Goal: Information Seeking & Learning: Learn about a topic

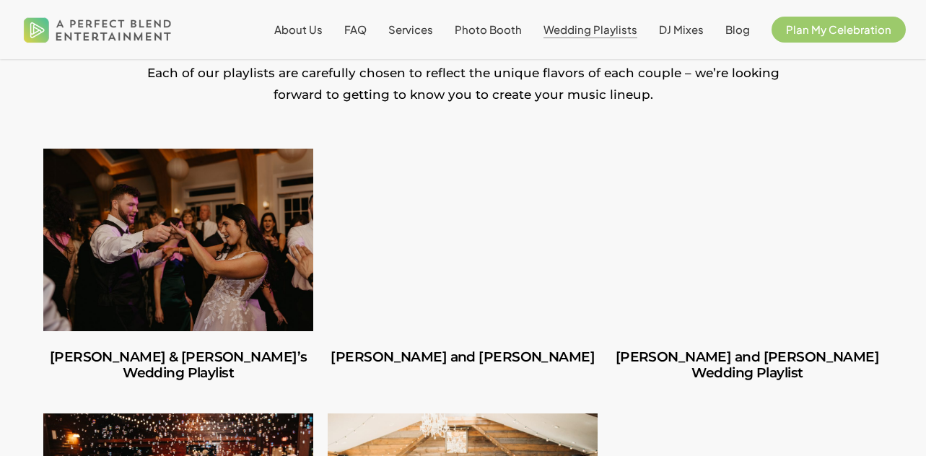
scroll to position [311, 0]
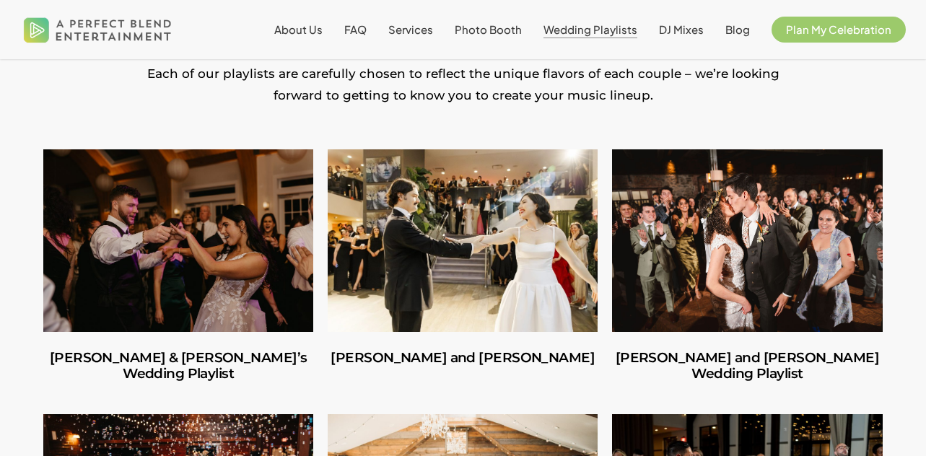
click at [480, 227] on link "Carlos and Olivia" at bounding box center [463, 240] width 270 height 183
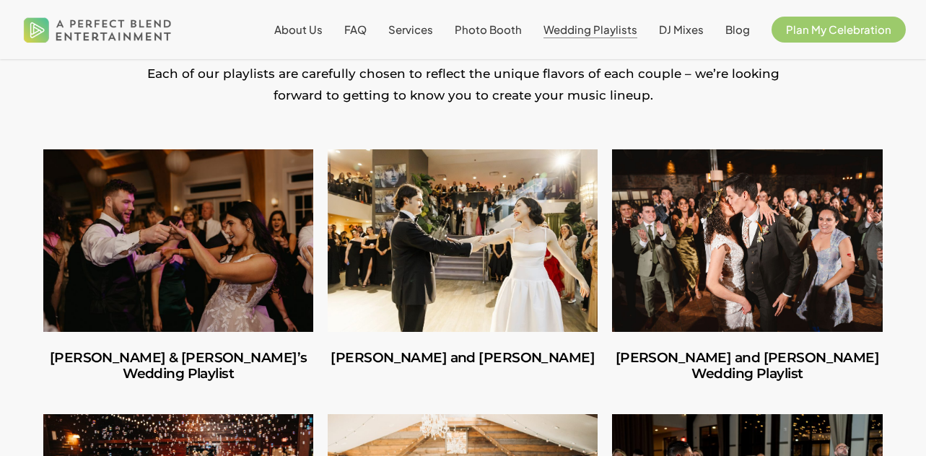
click at [190, 298] on link "Richard & Carly’s Wedding Playlist" at bounding box center [178, 240] width 270 height 183
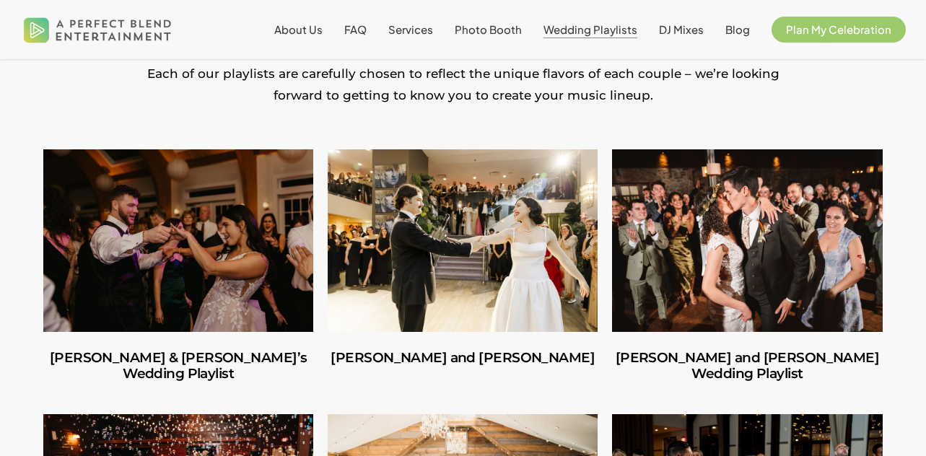
click at [756, 233] on link "Amber and Cooper’s Wedding Playlist" at bounding box center [747, 240] width 270 height 183
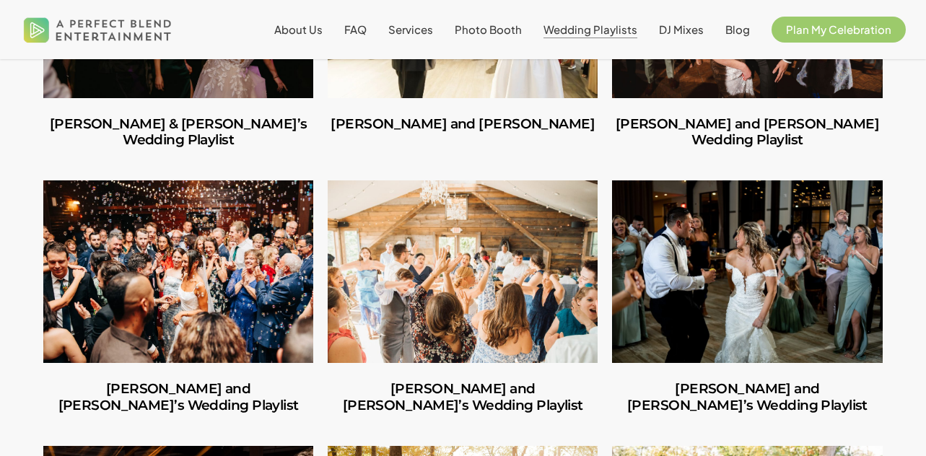
scroll to position [572, 0]
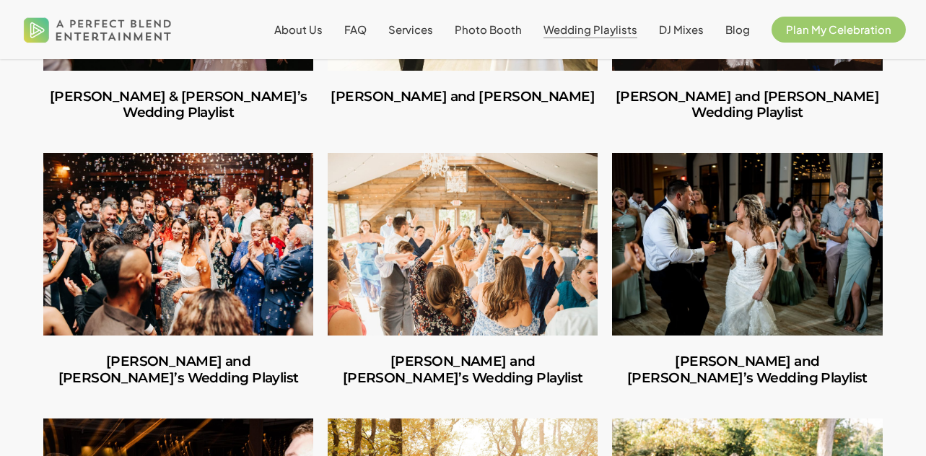
click at [185, 224] on link "Ilana and Andrew’s Wedding Playlist" at bounding box center [178, 244] width 270 height 183
click at [188, 275] on link "Ilana and Andrew’s Wedding Playlist" at bounding box center [178, 244] width 270 height 183
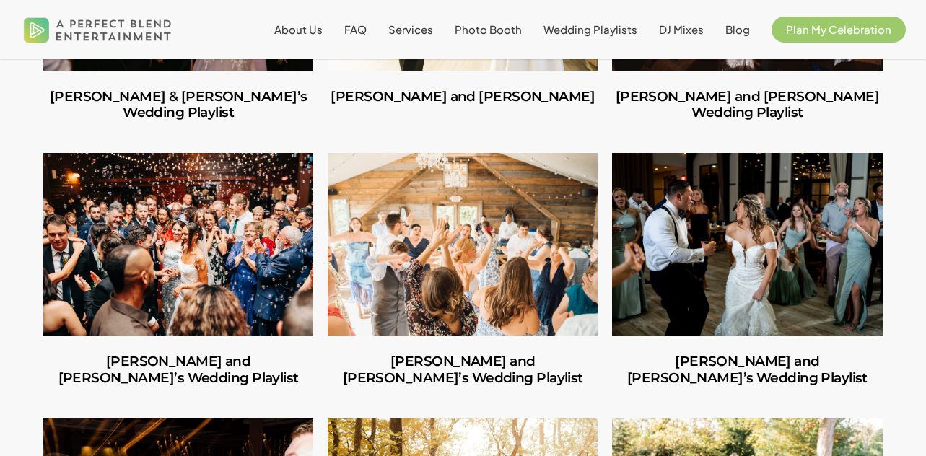
click at [509, 239] on link "Jules and Michelle’s Wedding Playlist" at bounding box center [463, 244] width 270 height 183
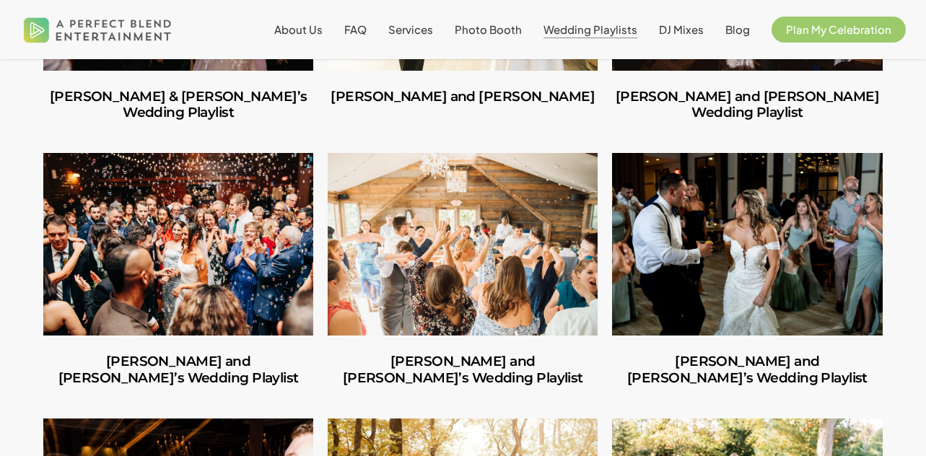
click at [680, 224] on link "Shannon and Joseph’s Wedding Playlist" at bounding box center [747, 244] width 270 height 183
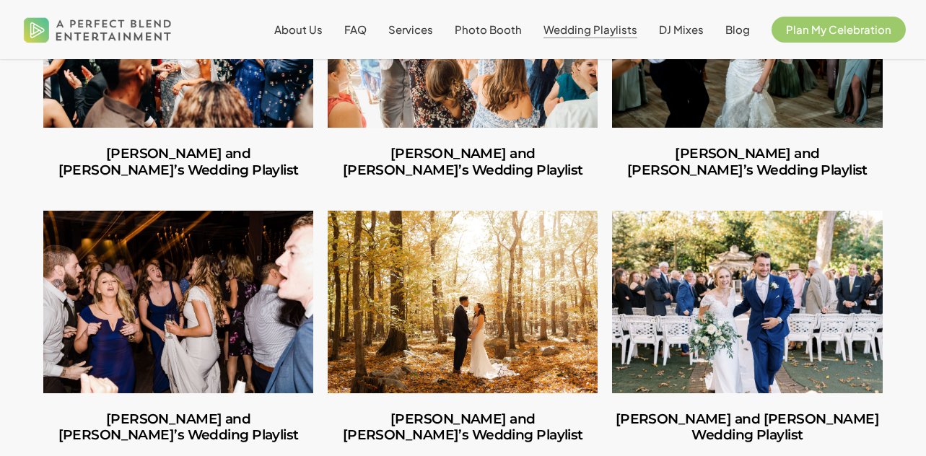
scroll to position [799, 0]
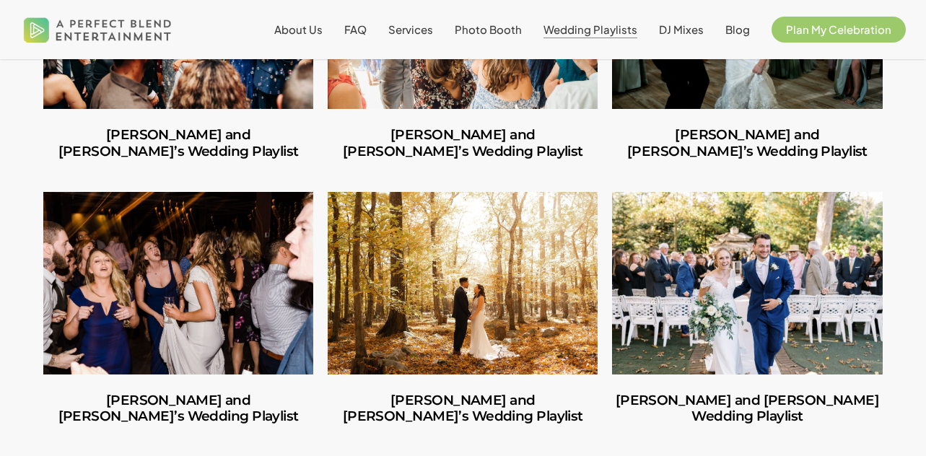
click at [144, 265] on link "Mike and Amanda’s Wedding Playlist" at bounding box center [178, 283] width 270 height 183
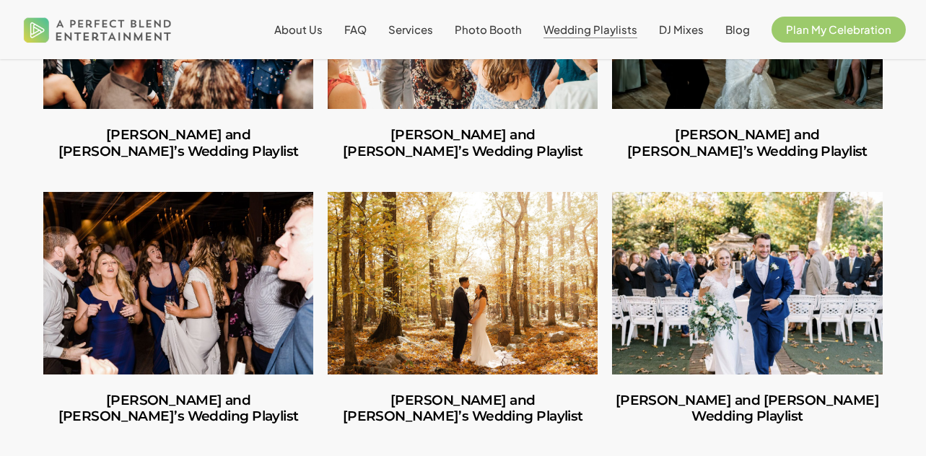
click at [470, 281] on link "Ruben and Lesley’s Wedding Playlist" at bounding box center [463, 283] width 270 height 183
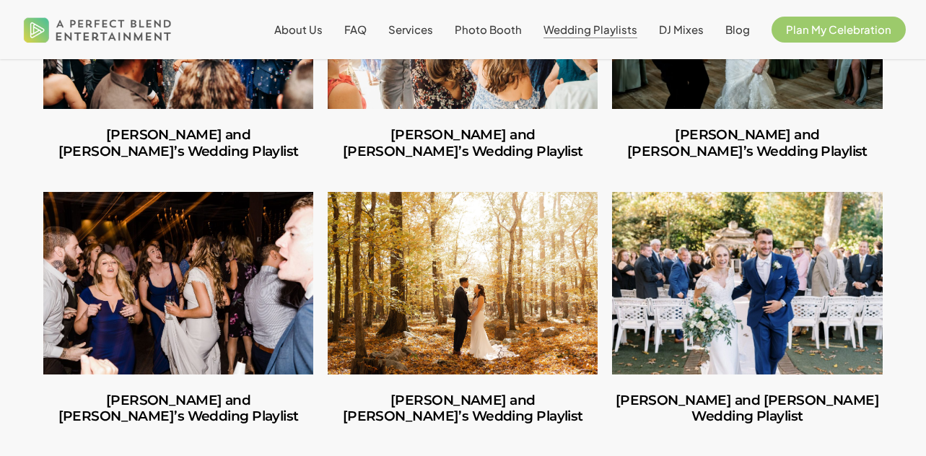
click at [747, 294] on link "George and Mackenzie’s Wedding Playlist" at bounding box center [747, 283] width 270 height 183
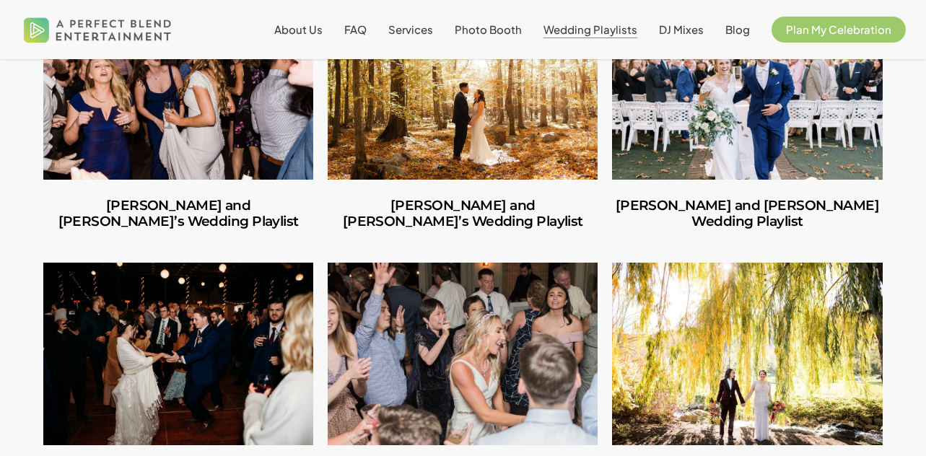
scroll to position [994, 0]
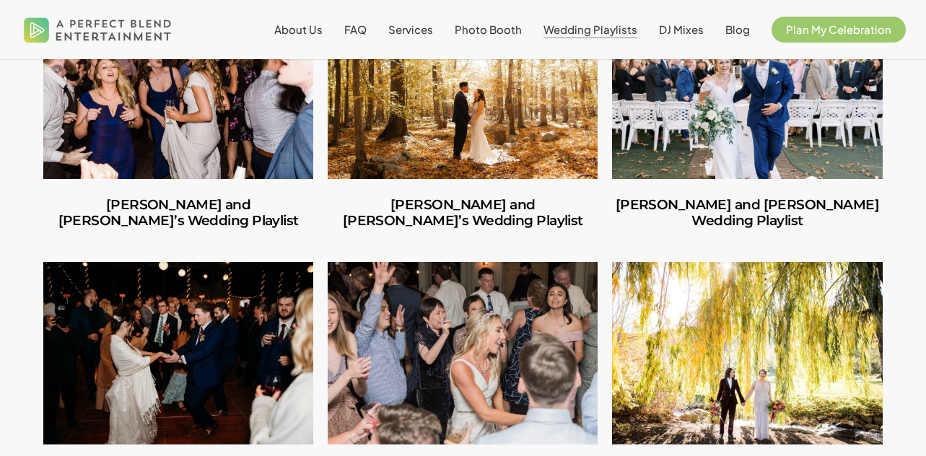
click at [176, 330] on link "Norah and Schuyler’s Wedding Playlist" at bounding box center [178, 353] width 270 height 183
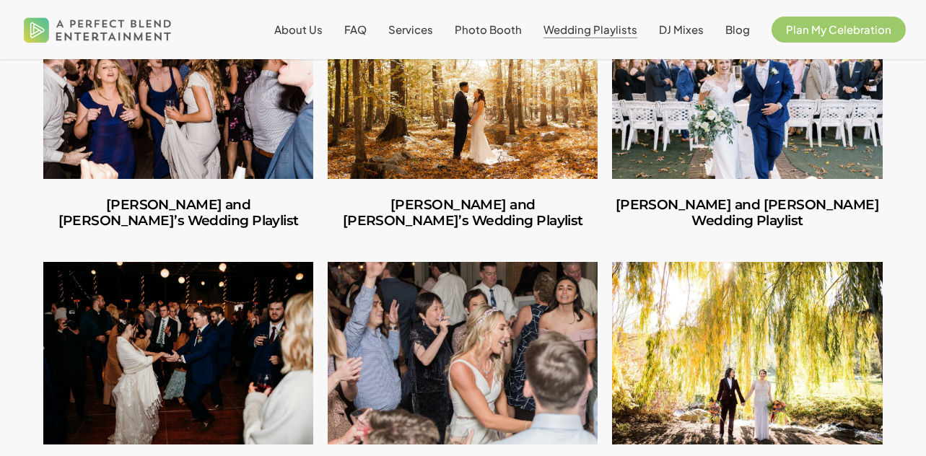
click at [469, 303] on link "Amara and Jon’s Wedding Playlist" at bounding box center [463, 353] width 270 height 183
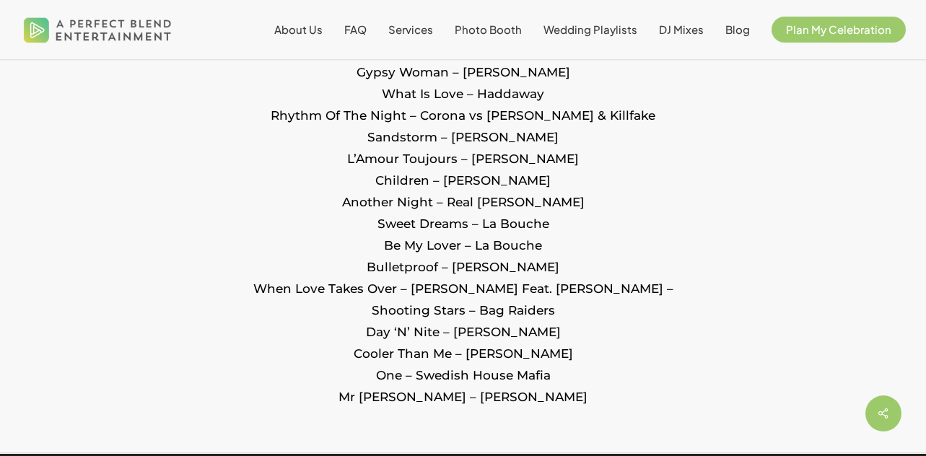
scroll to position [3097, 0]
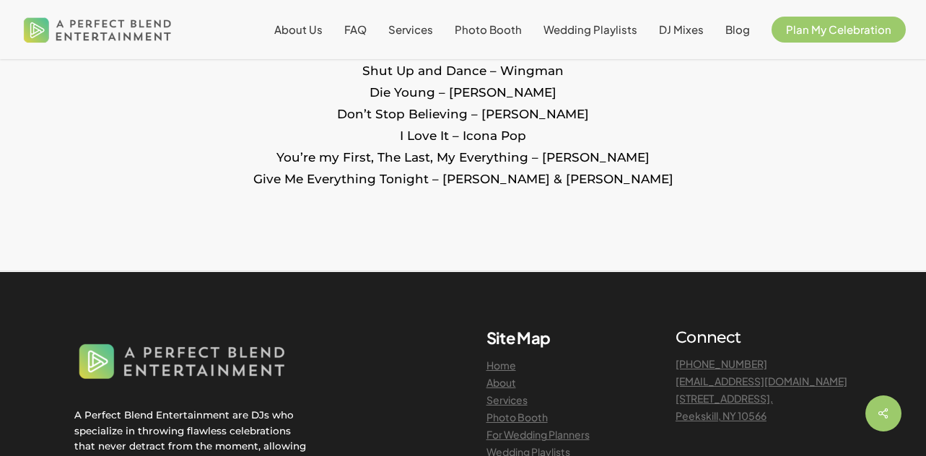
scroll to position [2778, 0]
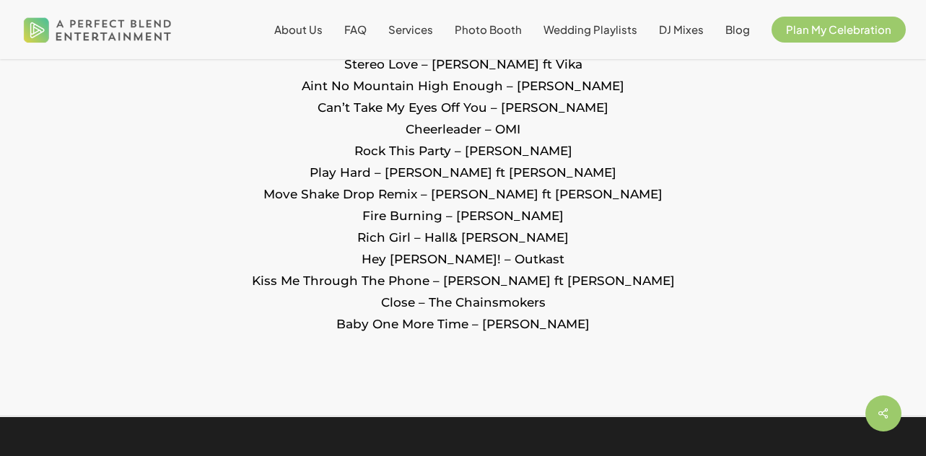
scroll to position [3033, 0]
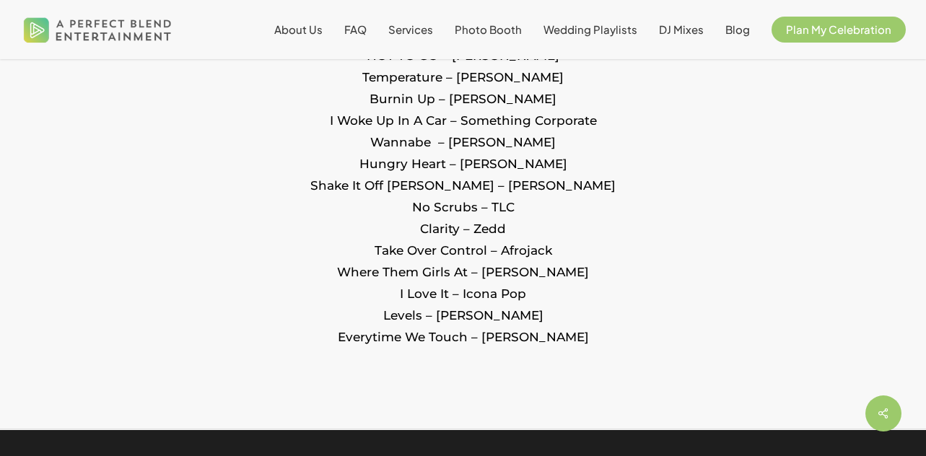
scroll to position [1870, 0]
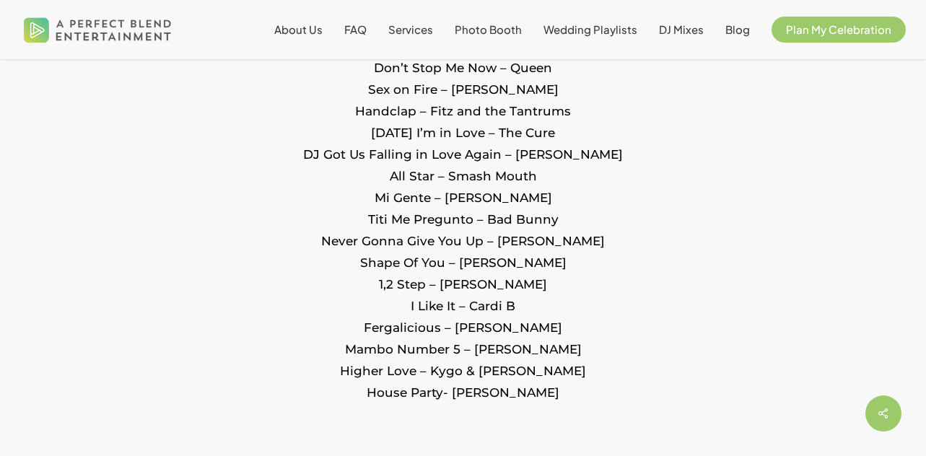
scroll to position [1916, 0]
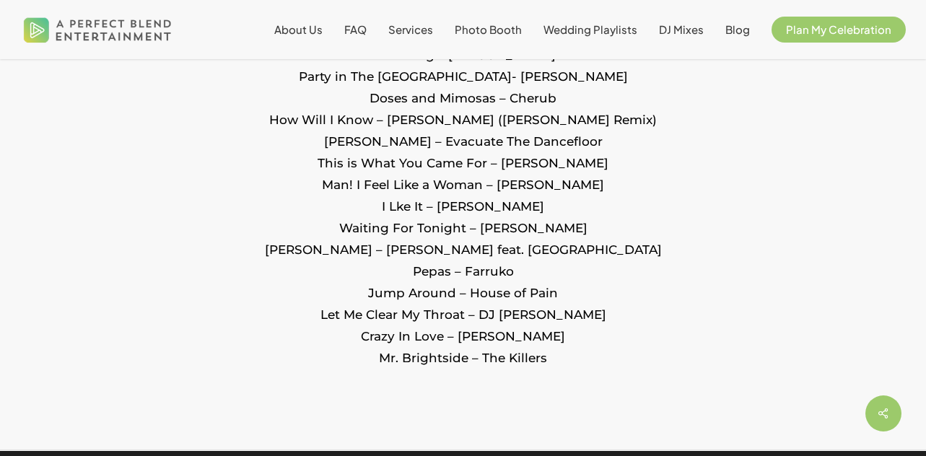
scroll to position [2089, 0]
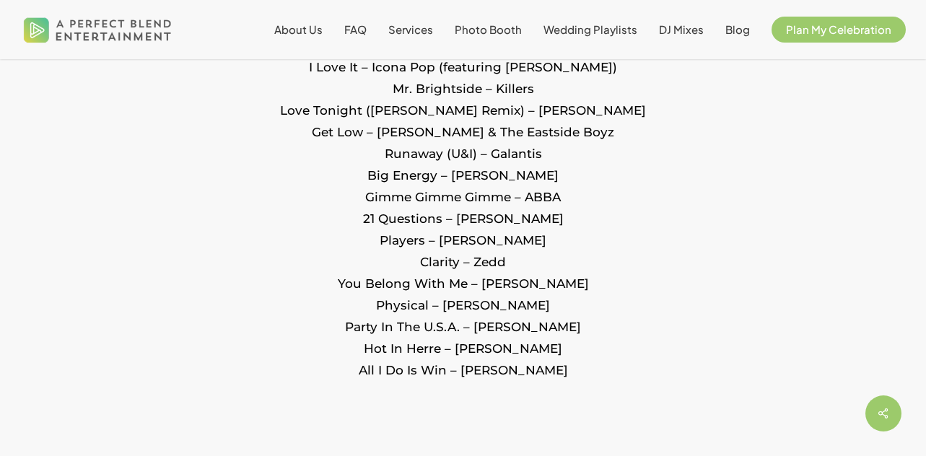
scroll to position [3437, 0]
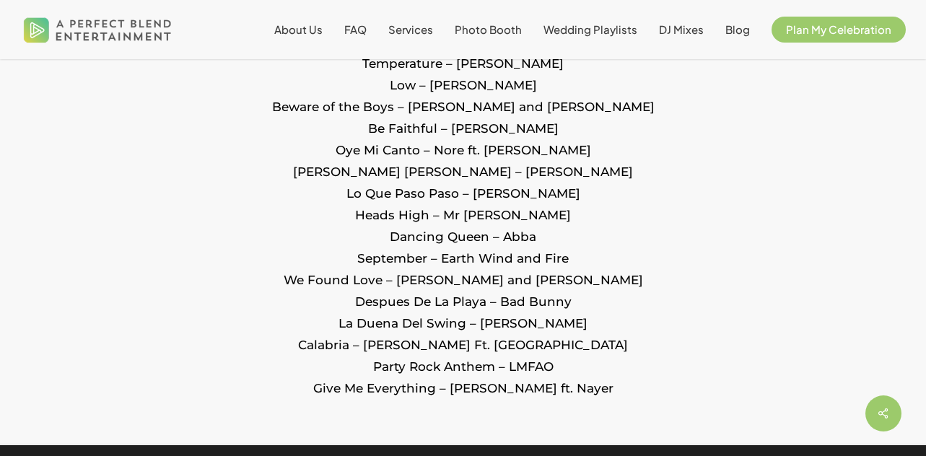
scroll to position [1820, 0]
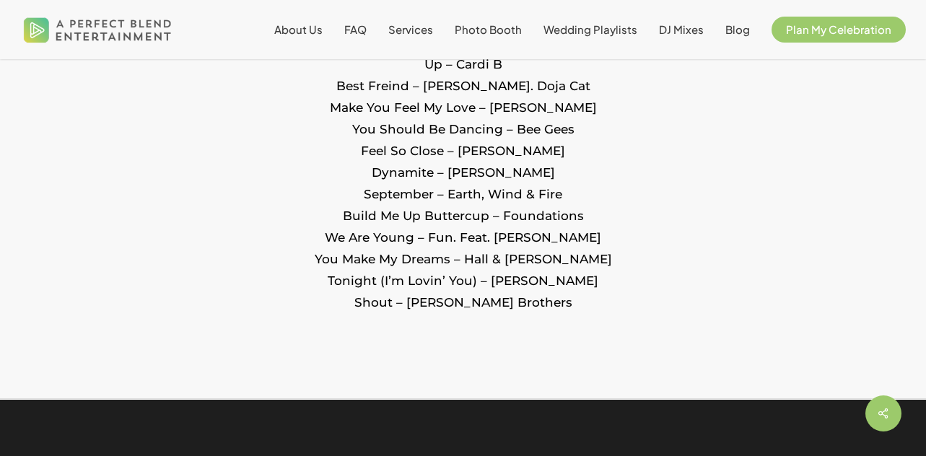
scroll to position [2341, 0]
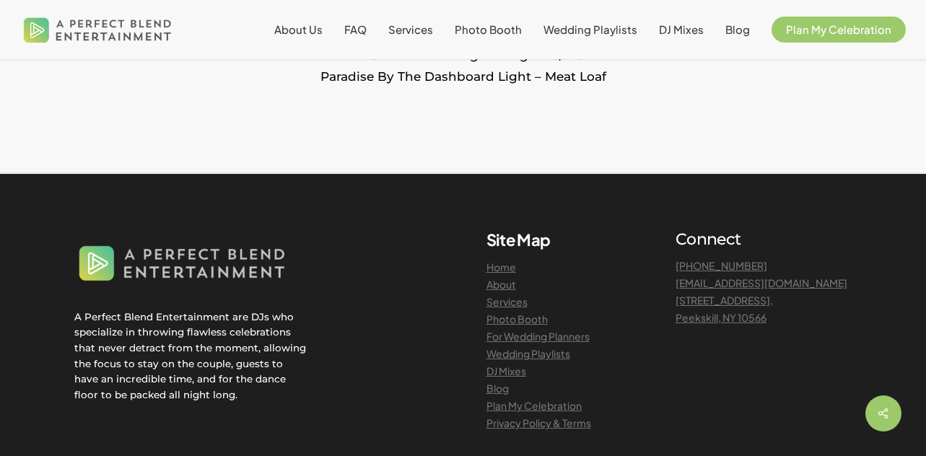
scroll to position [2651, 0]
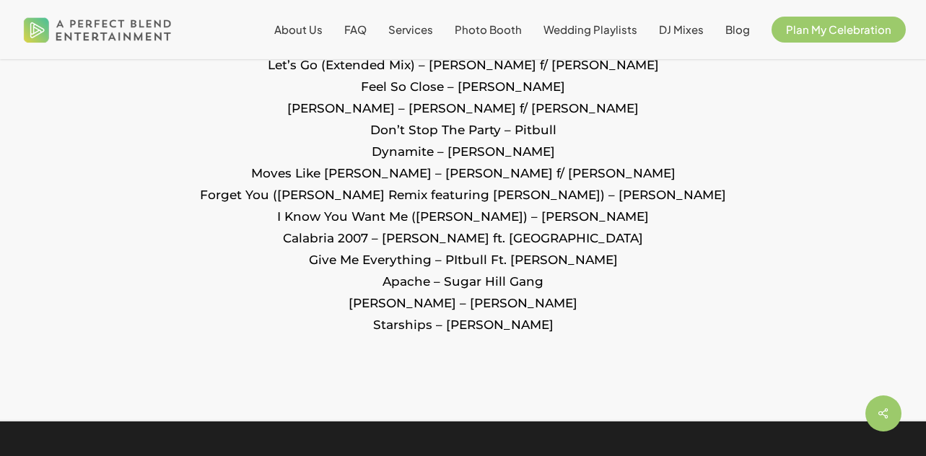
scroll to position [2119, 0]
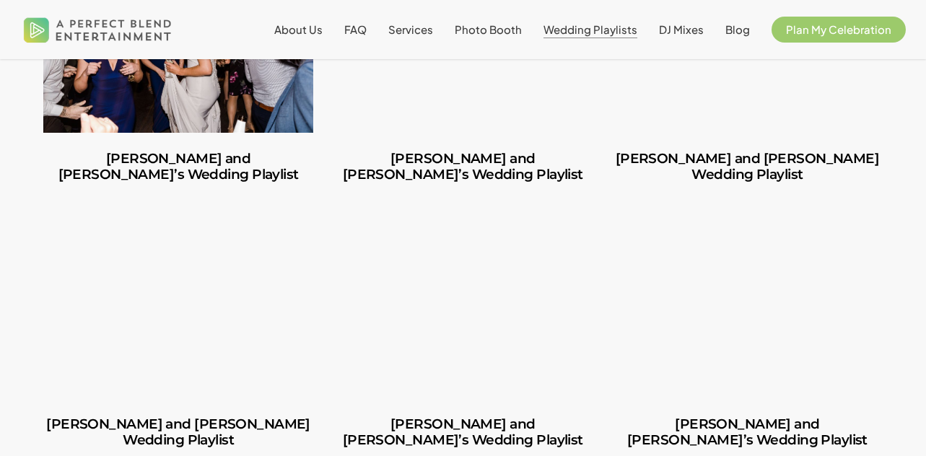
scroll to position [1040, 0]
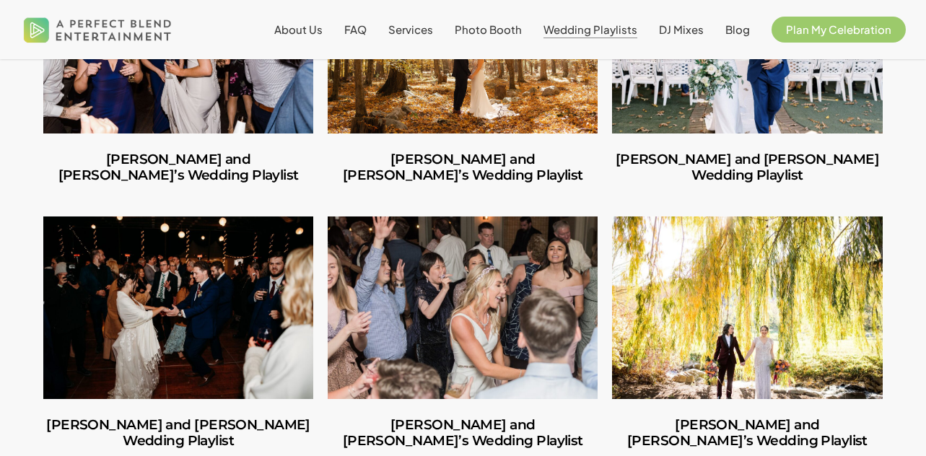
click at [696, 254] on link "Adriana and Jenna’s Wedding Playlist" at bounding box center [747, 307] width 270 height 183
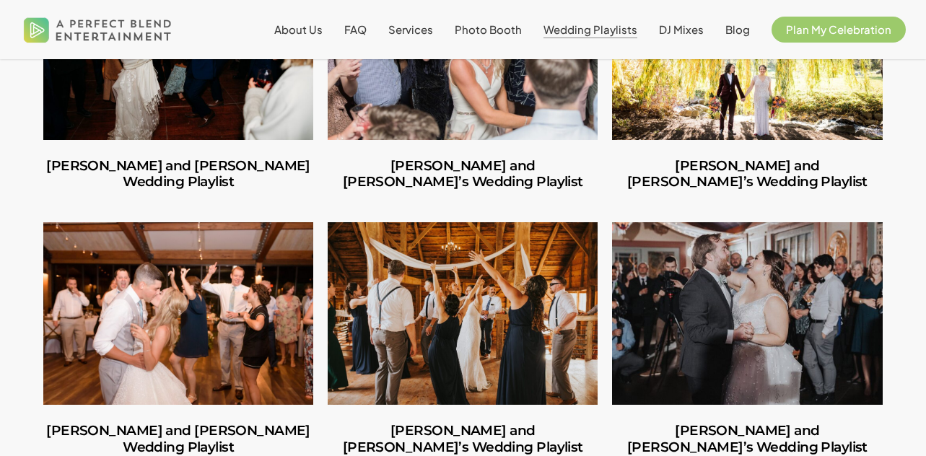
scroll to position [1326, 0]
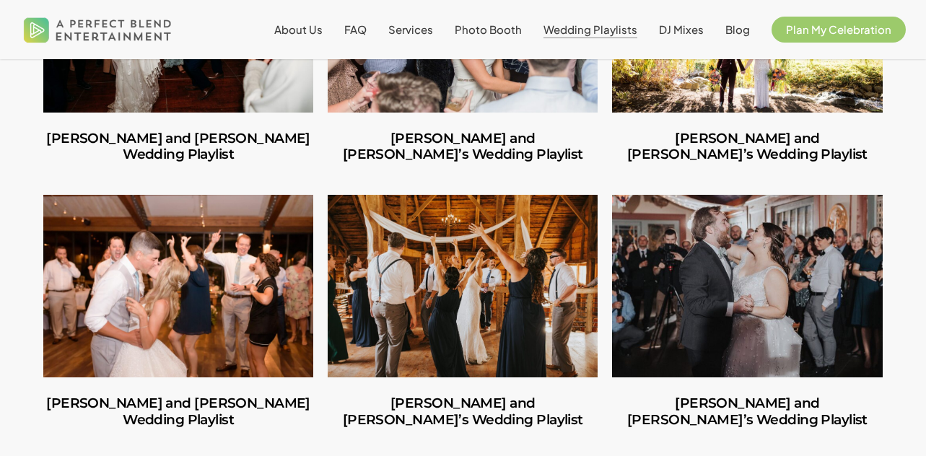
click at [224, 240] on link "Alyssa and Ryan’s Wedding Playlist" at bounding box center [178, 286] width 270 height 183
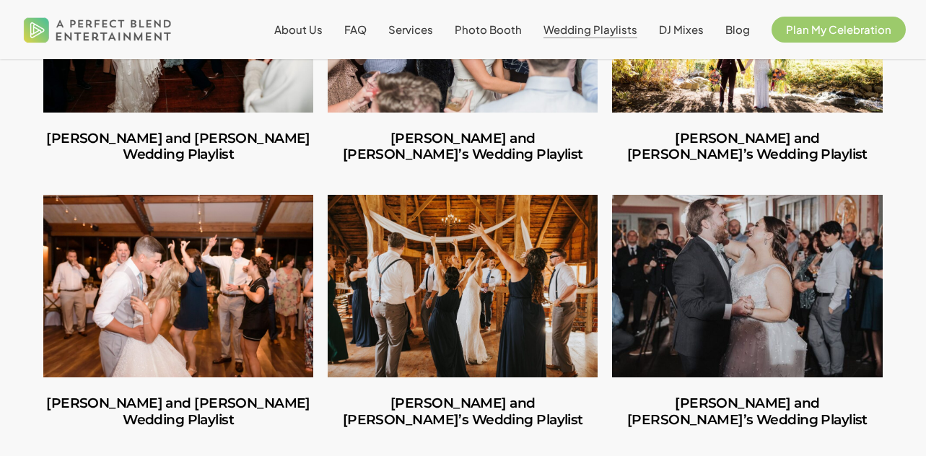
click at [761, 251] on link "Nicole and Tim’s Wedding Playlist" at bounding box center [747, 286] width 270 height 183
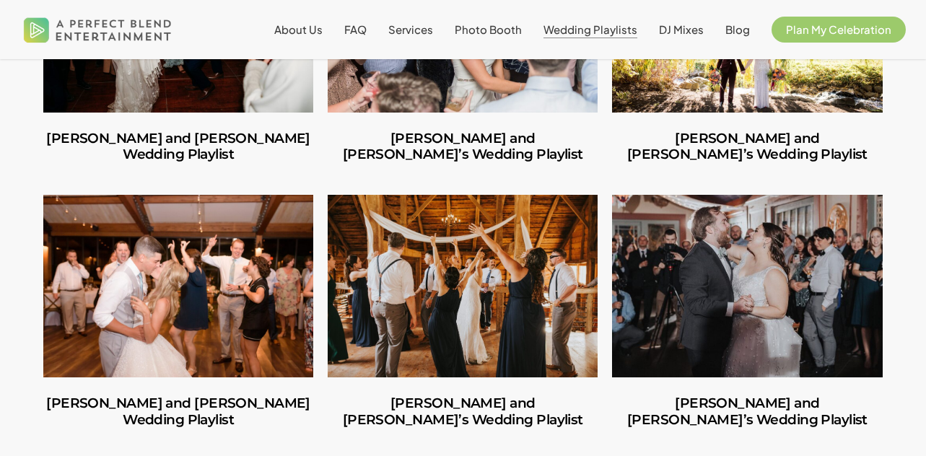
scroll to position [1502, 0]
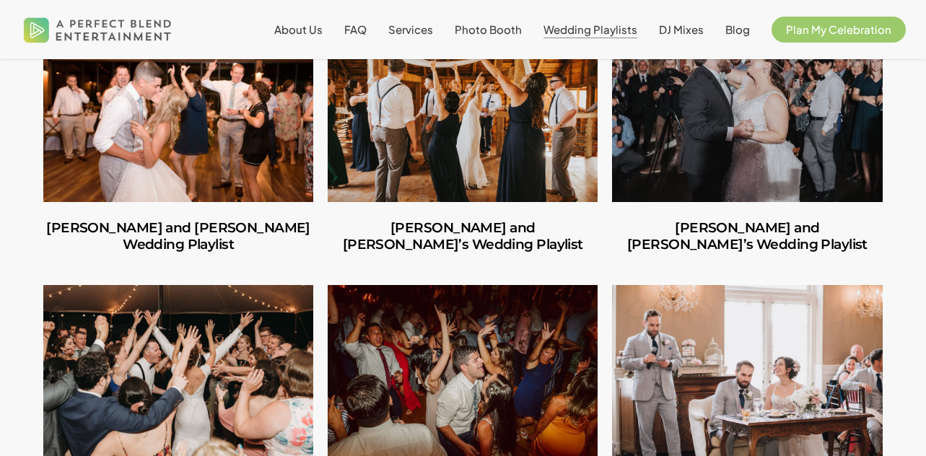
click at [270, 323] on link "Ian and Amy’s Wedding Playlist" at bounding box center [178, 376] width 270 height 183
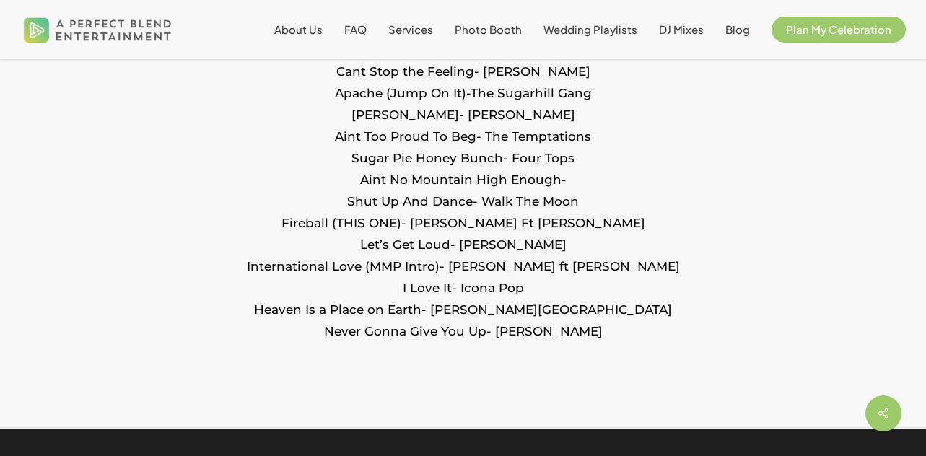
scroll to position [2006, 0]
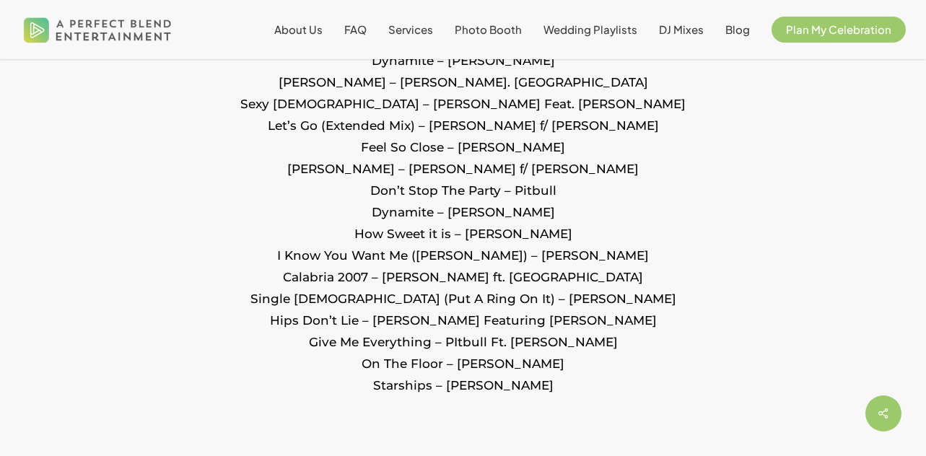
scroll to position [1887, 0]
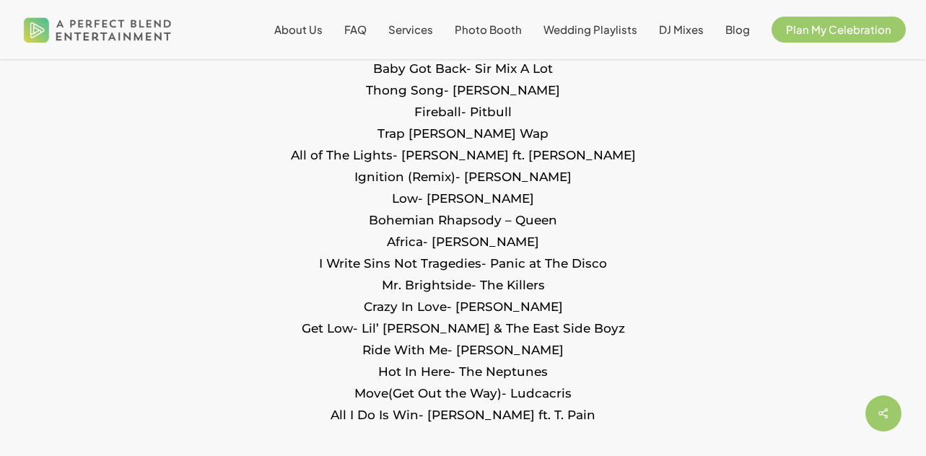
scroll to position [1944, 0]
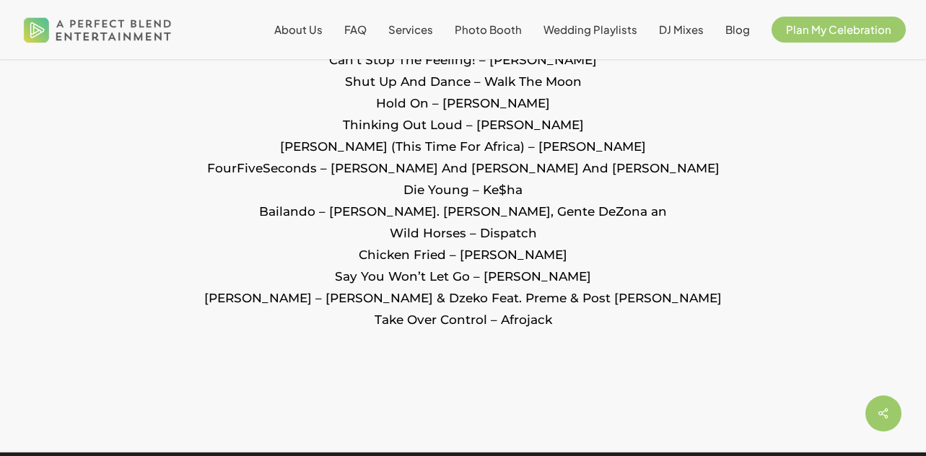
scroll to position [2751, 0]
